Goal: Task Accomplishment & Management: Manage account settings

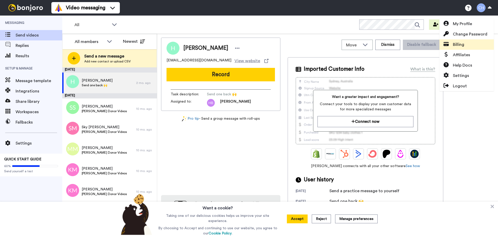
click at [463, 43] on span "Billing" at bounding box center [458, 44] width 11 height 6
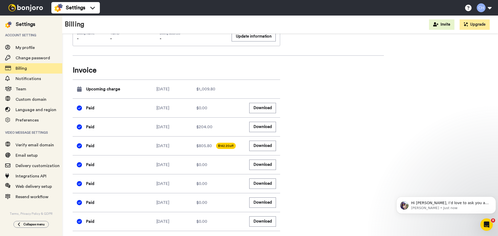
scroll to position [301, 0]
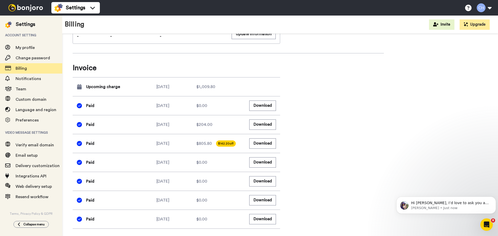
drag, startPoint x: 158, startPoint y: 105, endPoint x: 176, endPoint y: 106, distance: 17.5
click at [176, 106] on div "2025-06-03" at bounding box center [176, 106] width 40 height 6
drag, startPoint x: 152, startPoint y: 86, endPoint x: 275, endPoint y: 85, distance: 123.2
click at [275, 85] on div "Upcoming charge 2025-09-18 $1,009.80" at bounding box center [176, 87] width 207 height 19
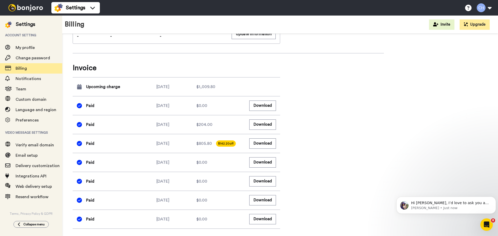
drag, startPoint x: 153, startPoint y: 123, endPoint x: 204, endPoint y: 151, distance: 57.9
click at [204, 151] on div "Upcoming charge 2025-09-18 $1,009.80 Paid 2025-06-03 $0.00 Download Paid 2024-0…" at bounding box center [176, 153] width 207 height 152
click at [157, 105] on div "2025-06-03" at bounding box center [176, 106] width 40 height 6
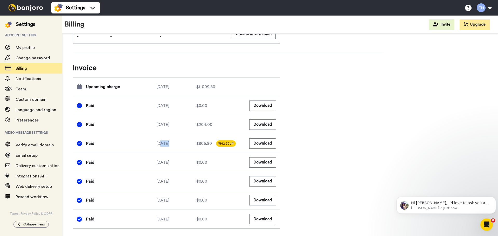
drag, startPoint x: 160, startPoint y: 145, endPoint x: 161, endPoint y: 133, distance: 12.2
click at [169, 148] on div "Paid 2024-09-18 $805.80 $142.20 off Download" at bounding box center [176, 143] width 207 height 19
click at [159, 85] on div "2025-09-18" at bounding box center [176, 87] width 40 height 6
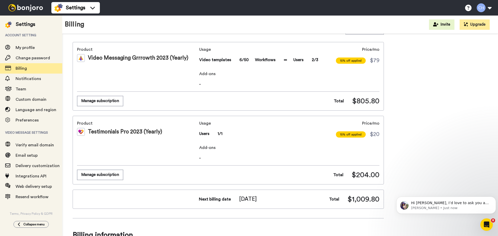
scroll to position [0, 0]
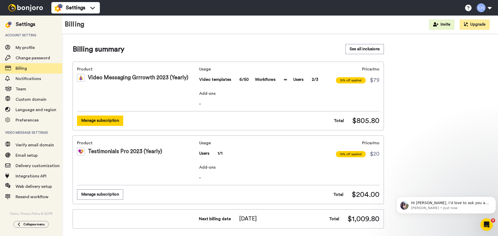
click at [89, 120] on button "Manage subscription" at bounding box center [100, 121] width 46 height 10
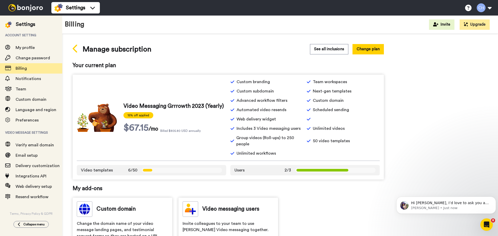
click at [75, 45] on icon at bounding box center [76, 48] width 6 height 9
